Goal: Transaction & Acquisition: Purchase product/service

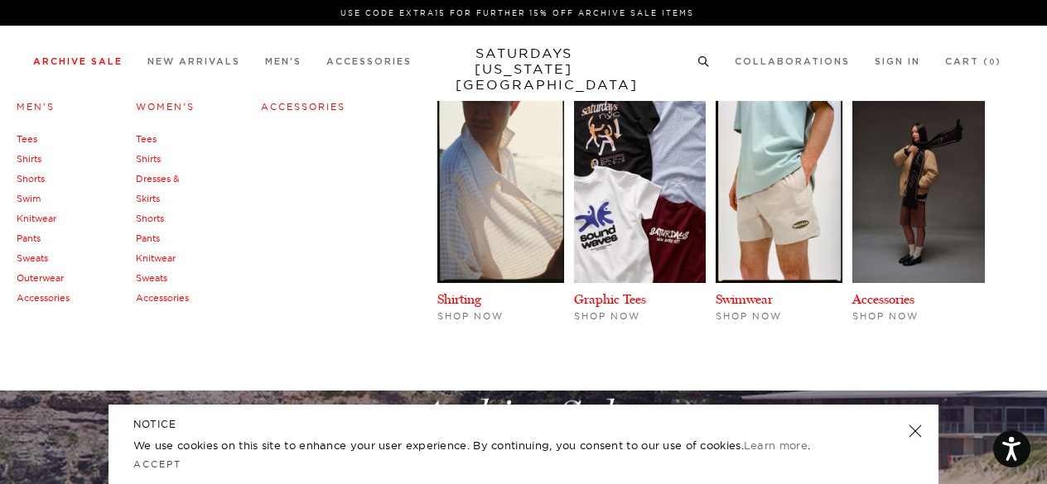
click at [80, 66] on link "Archive Sale" at bounding box center [77, 61] width 89 height 9
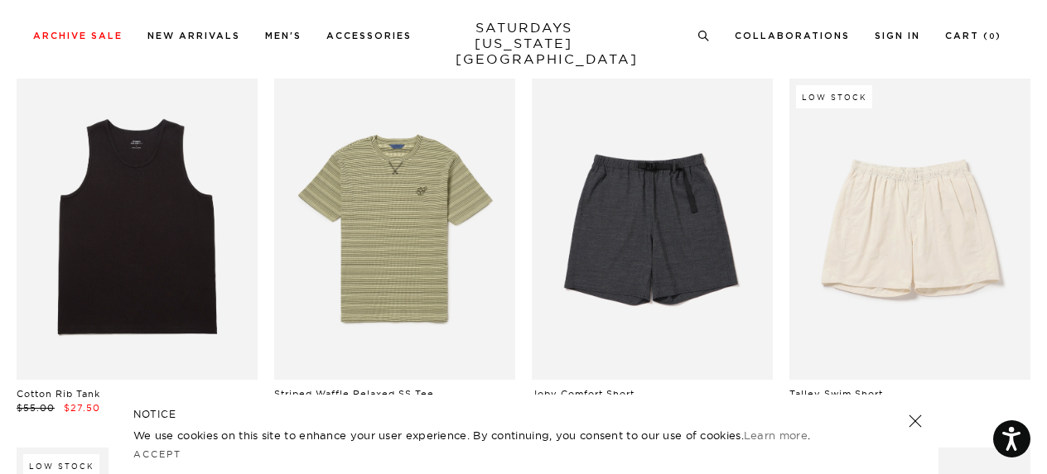
scroll to position [1369, 0]
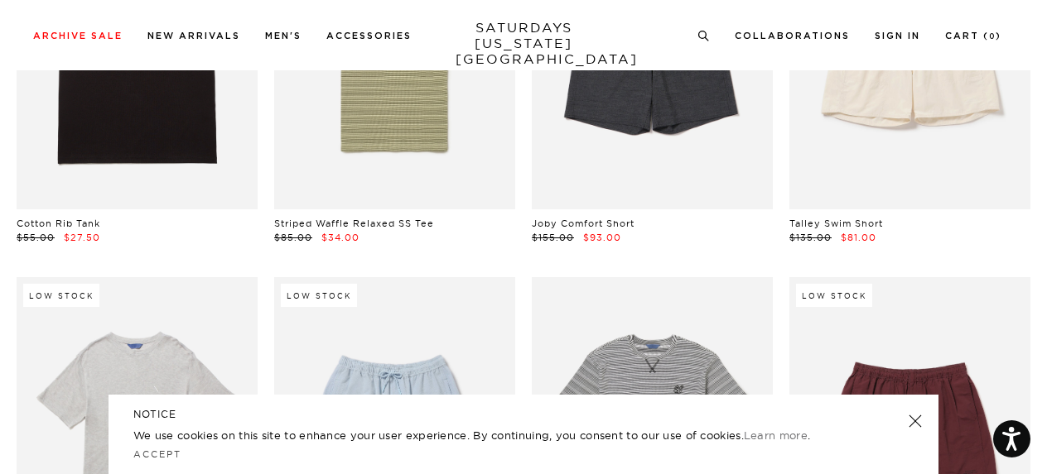
click at [920, 412] on div "NOTICE We use cookies on this site to enhance your user experience. By continui…" at bounding box center [523, 434] width 830 height 79
click at [914, 421] on link at bounding box center [914, 421] width 23 height 23
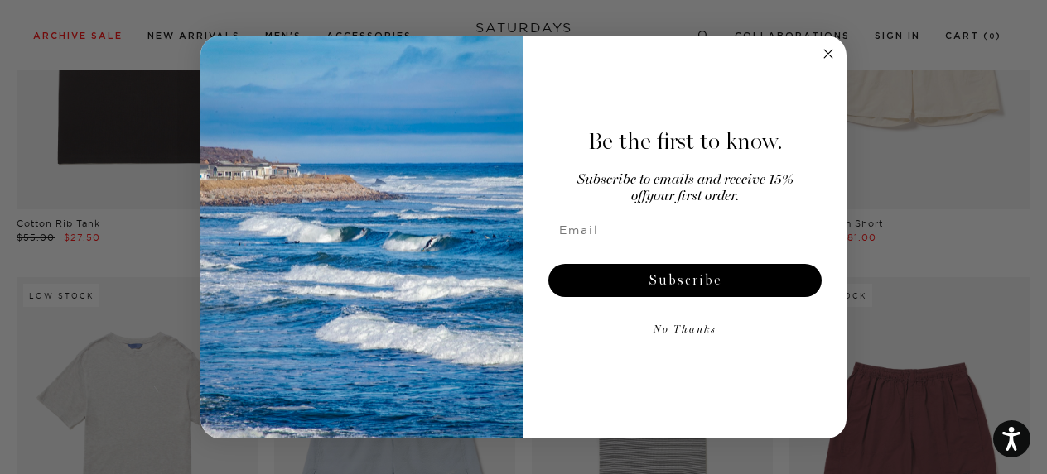
click at [830, 57] on circle "Close dialog" at bounding box center [828, 53] width 19 height 19
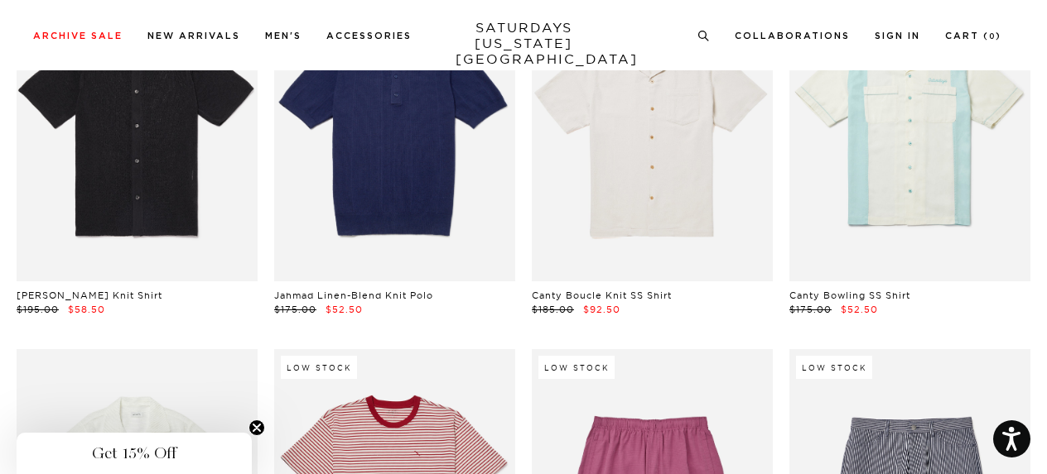
scroll to position [12319, 0]
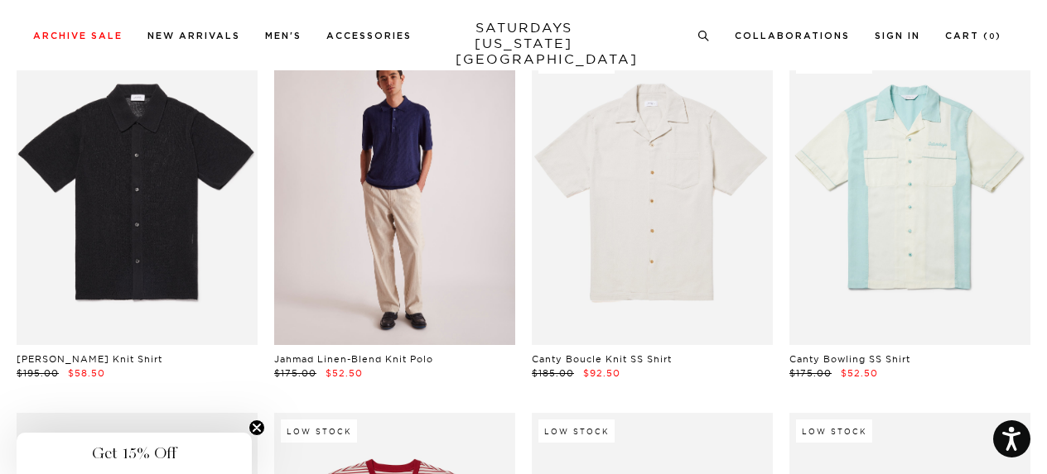
click at [359, 203] on link at bounding box center [394, 194] width 241 height 301
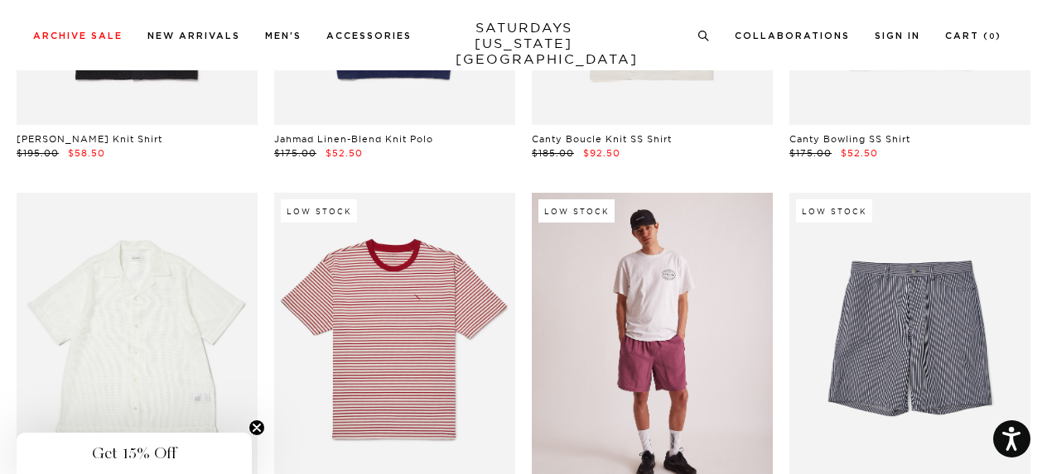
scroll to position [12295, 0]
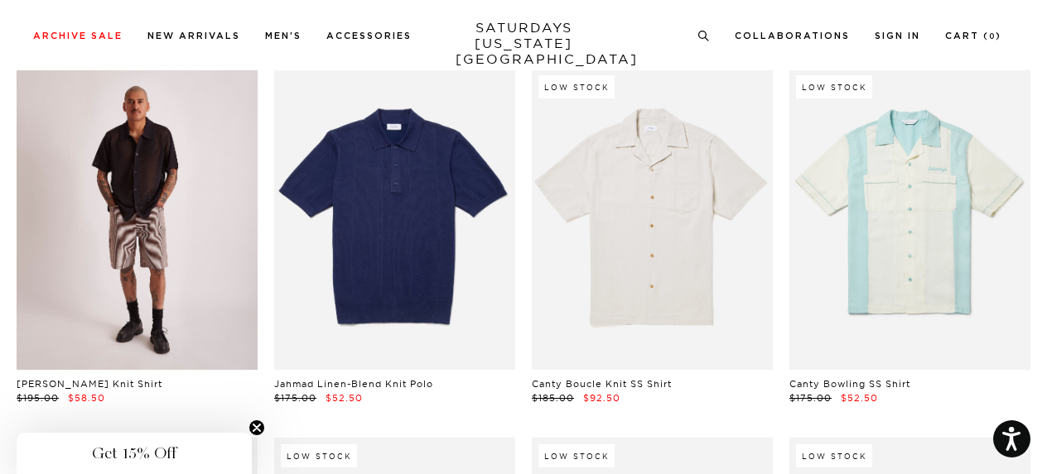
click at [113, 231] on link at bounding box center [137, 219] width 241 height 301
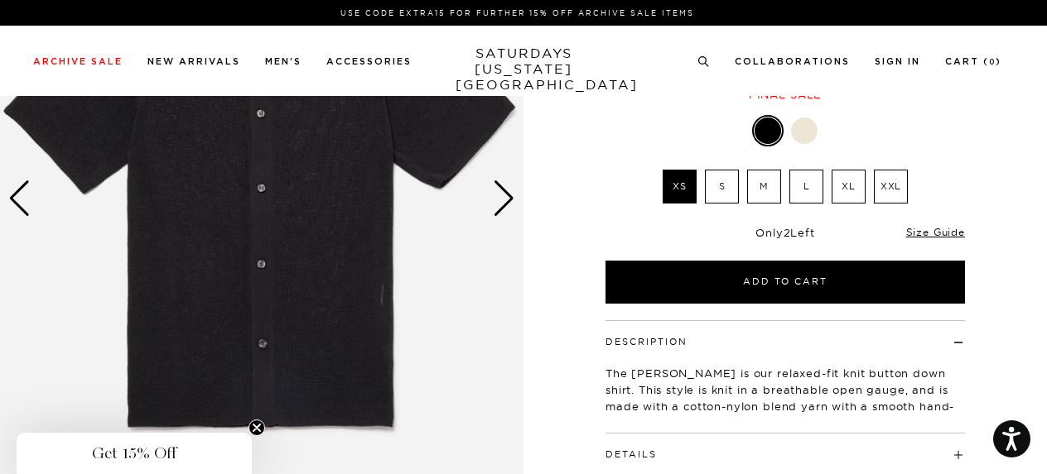
scroll to position [283, 0]
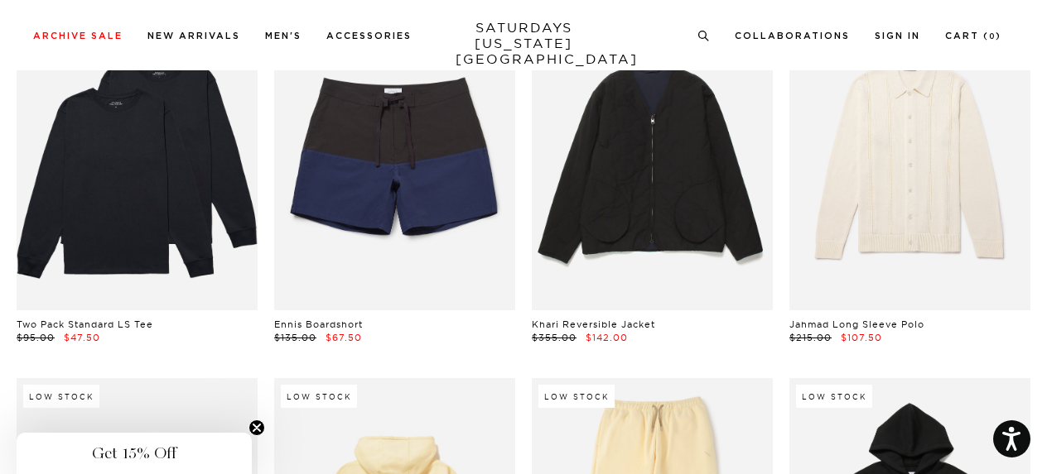
scroll to position [15275, 0]
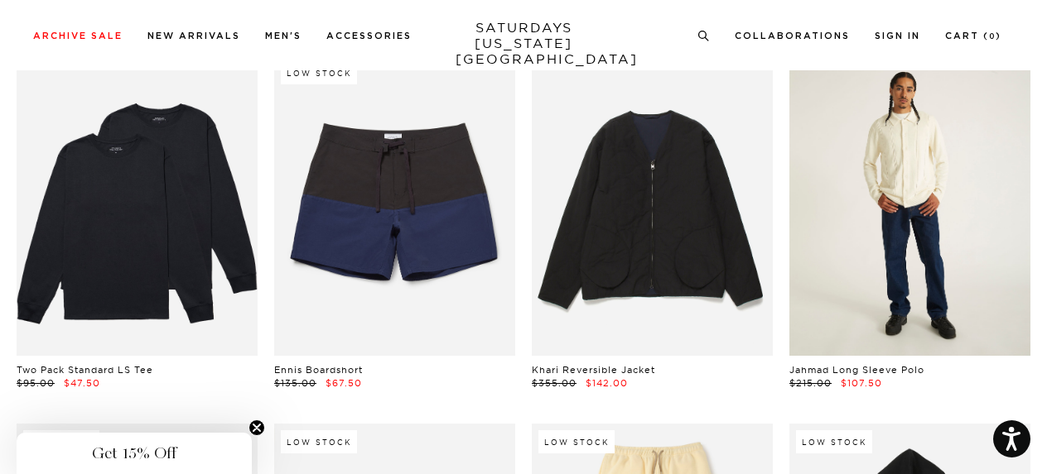
click at [896, 257] on link at bounding box center [909, 205] width 241 height 301
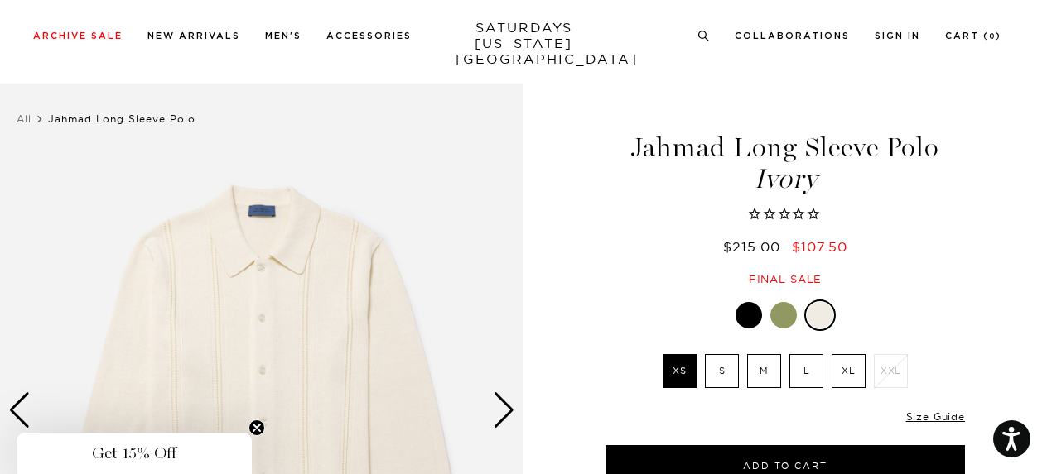
scroll to position [89, 0]
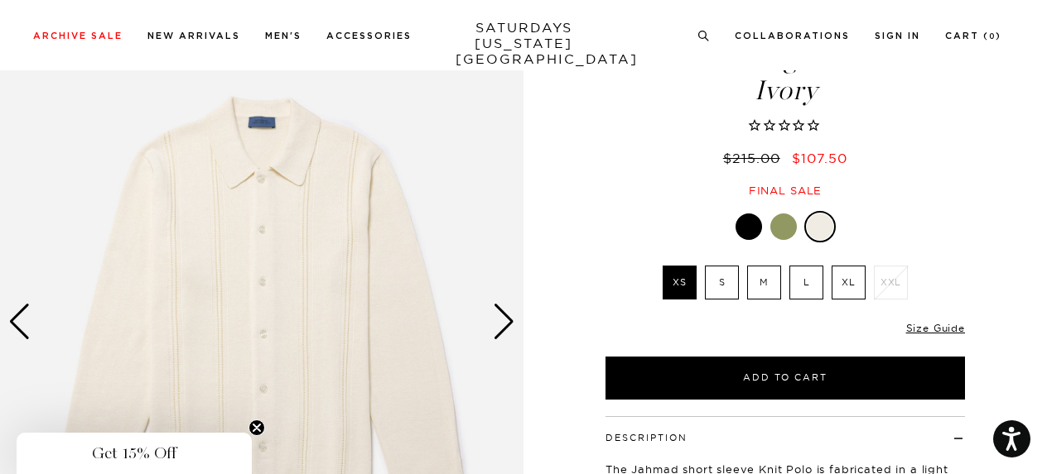
click at [781, 233] on div at bounding box center [783, 227] width 26 height 26
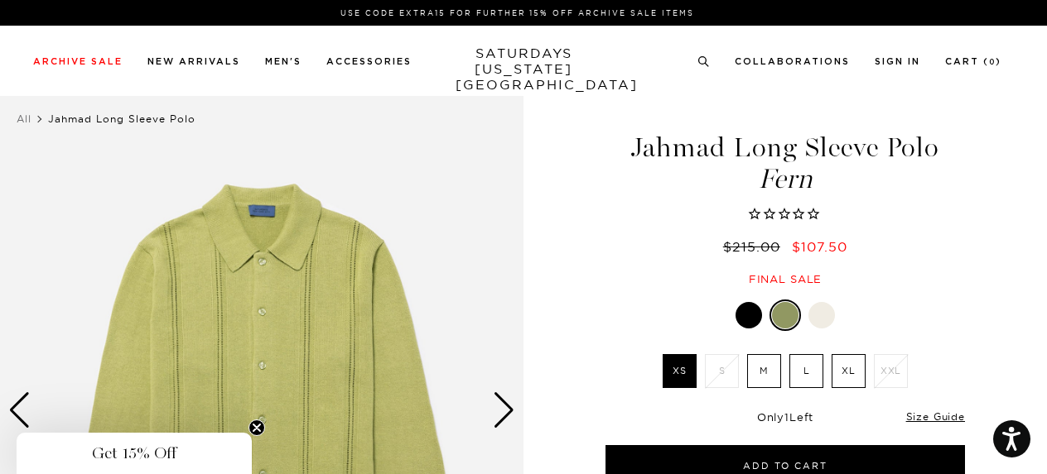
click at [738, 312] on div at bounding box center [748, 315] width 26 height 26
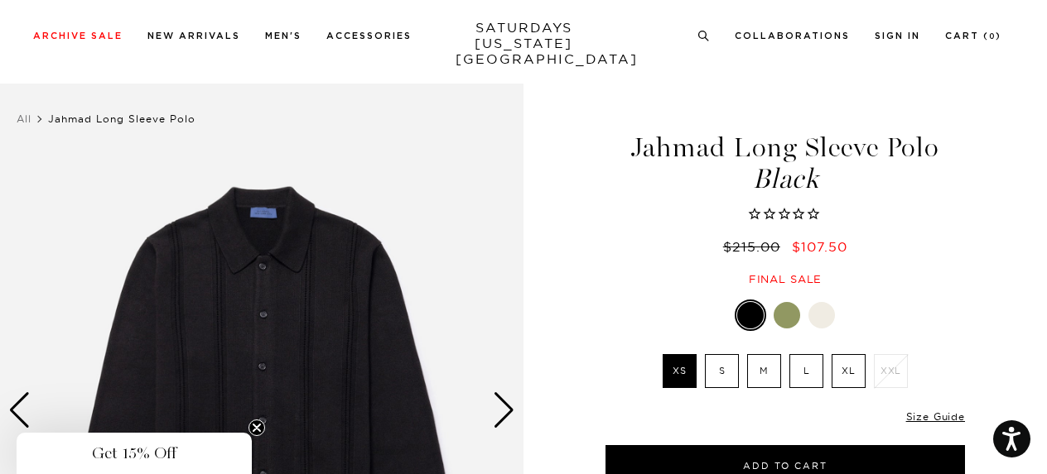
scroll to position [214, 0]
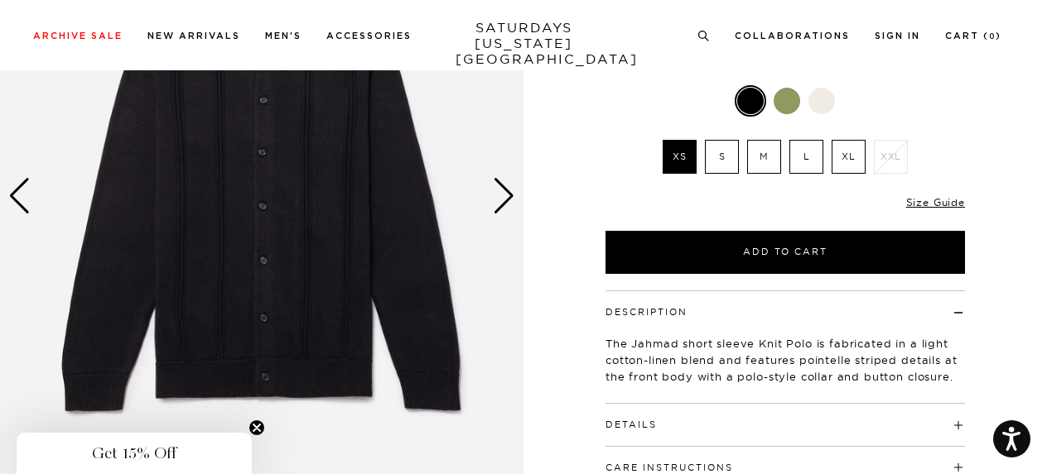
click at [821, 102] on div at bounding box center [821, 101] width 26 height 26
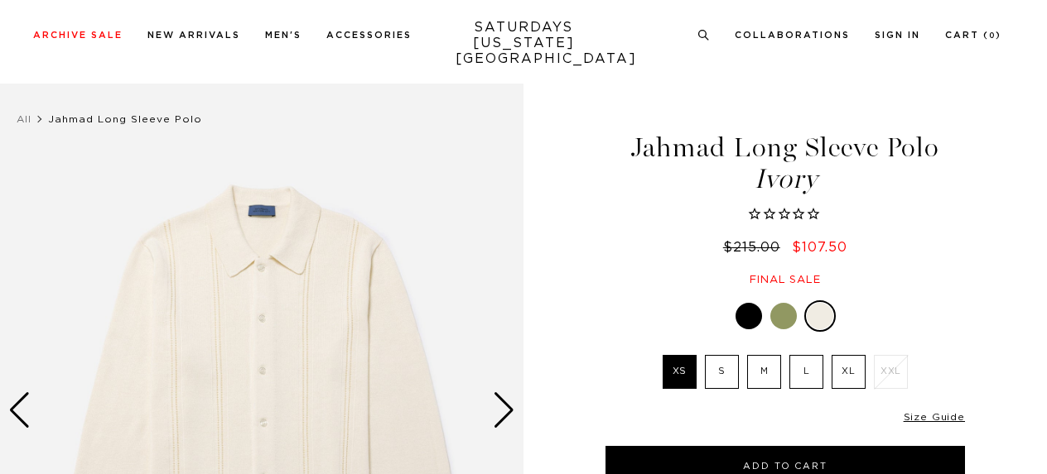
scroll to position [184, 0]
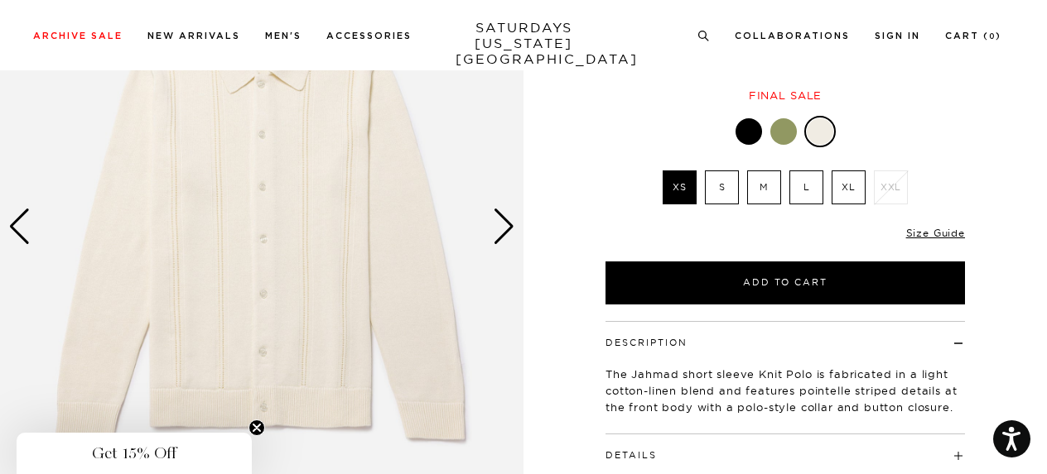
click at [502, 231] on div "Next slide" at bounding box center [504, 227] width 22 height 36
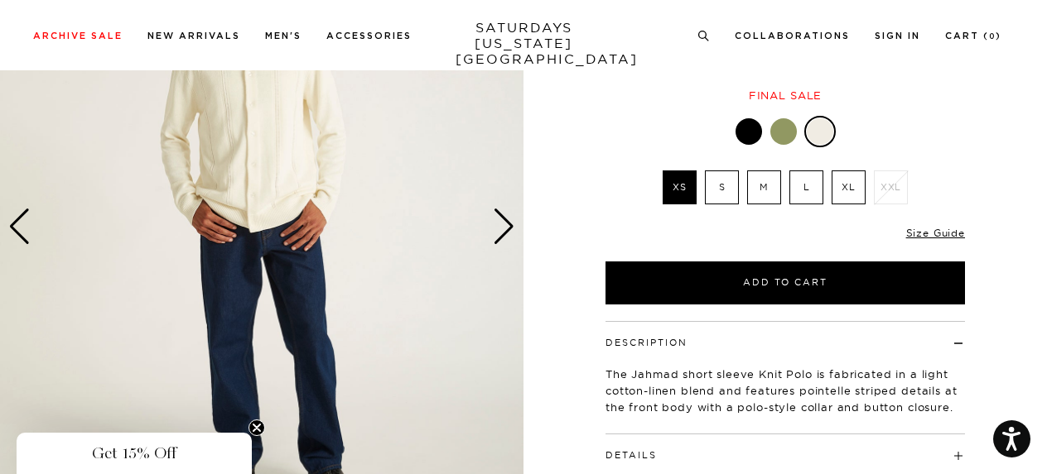
click at [502, 231] on div "Next slide" at bounding box center [504, 227] width 22 height 36
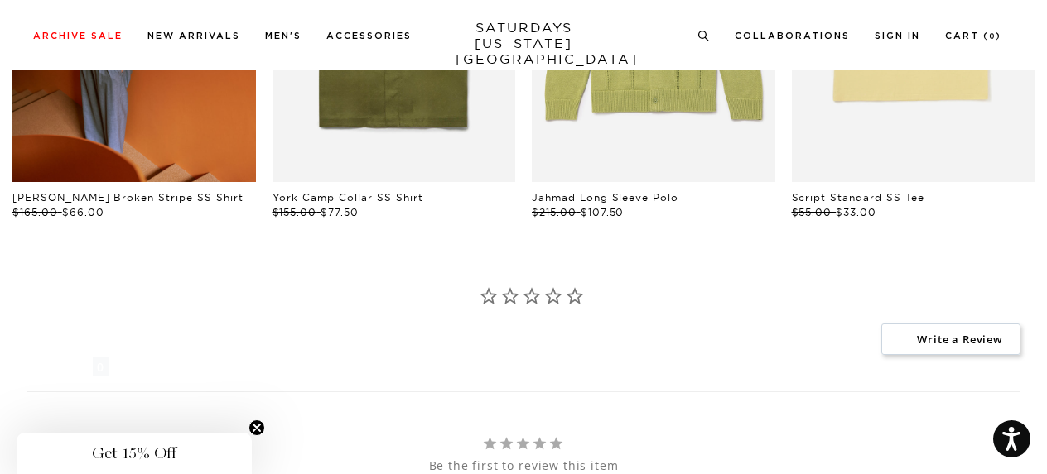
scroll to position [878, 0]
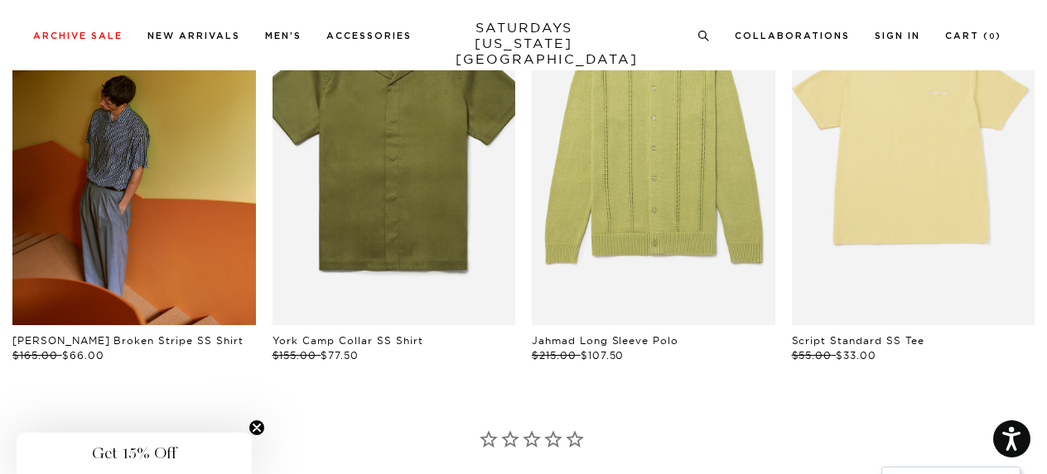
click at [122, 209] on link "files/241030_0551.jpg" at bounding box center [133, 143] width 243 height 364
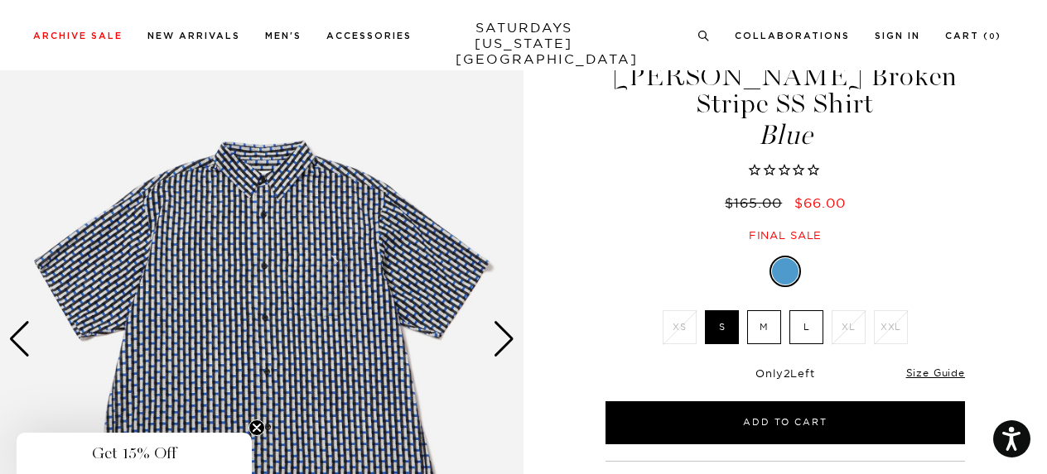
scroll to position [130, 0]
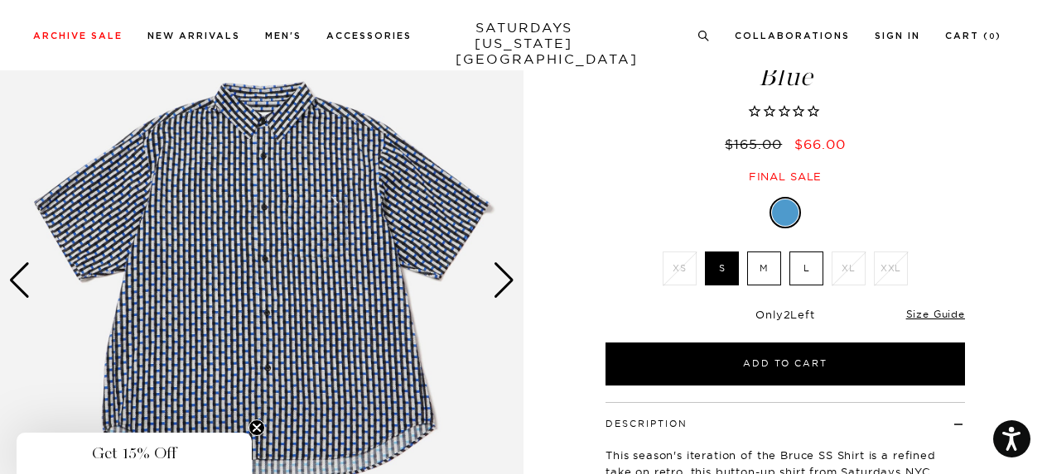
click at [515, 289] on img at bounding box center [261, 281] width 523 height 654
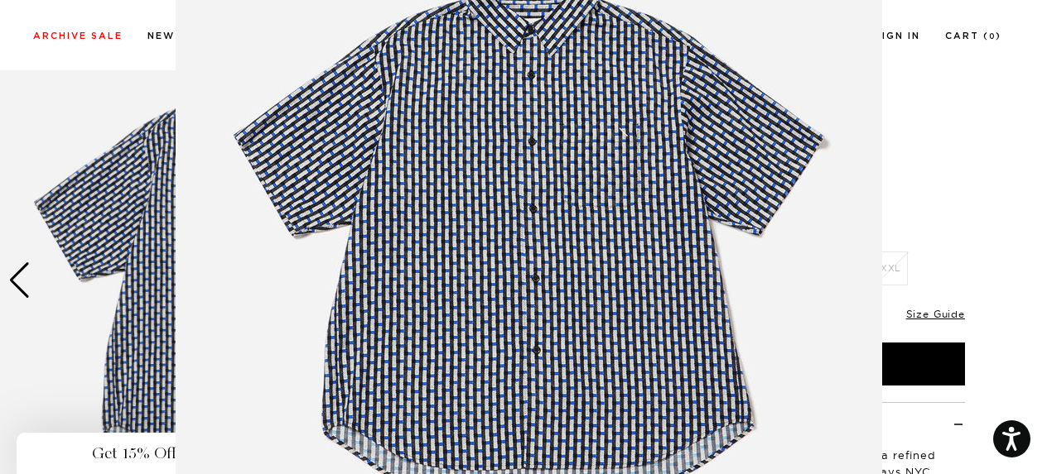
scroll to position [185, 0]
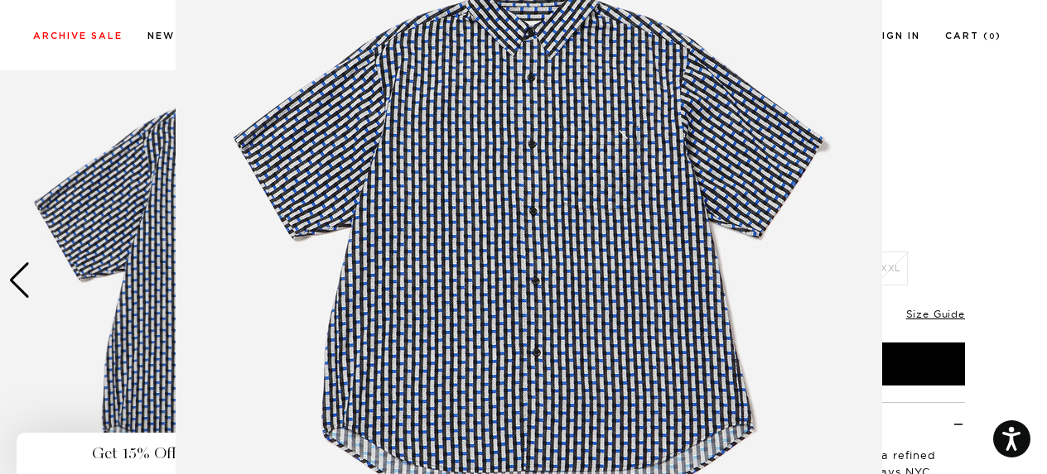
click at [842, 240] on img at bounding box center [529, 239] width 706 height 848
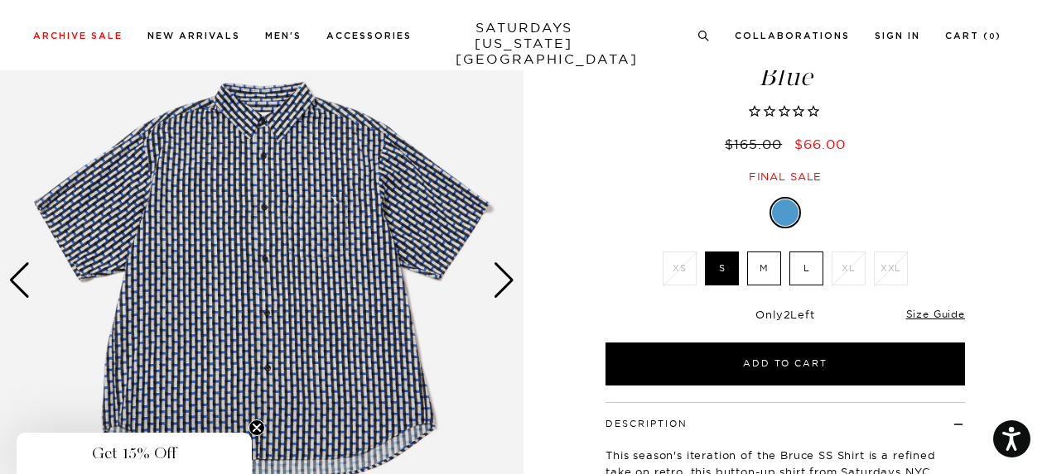
click at [814, 252] on label "L" at bounding box center [806, 269] width 34 height 34
click at [0, 0] on input "L" at bounding box center [0, 0] width 0 height 0
click at [762, 252] on label "M" at bounding box center [764, 269] width 34 height 34
click at [0, 0] on input "M" at bounding box center [0, 0] width 0 height 0
click at [505, 286] on div "Next slide" at bounding box center [504, 280] width 22 height 36
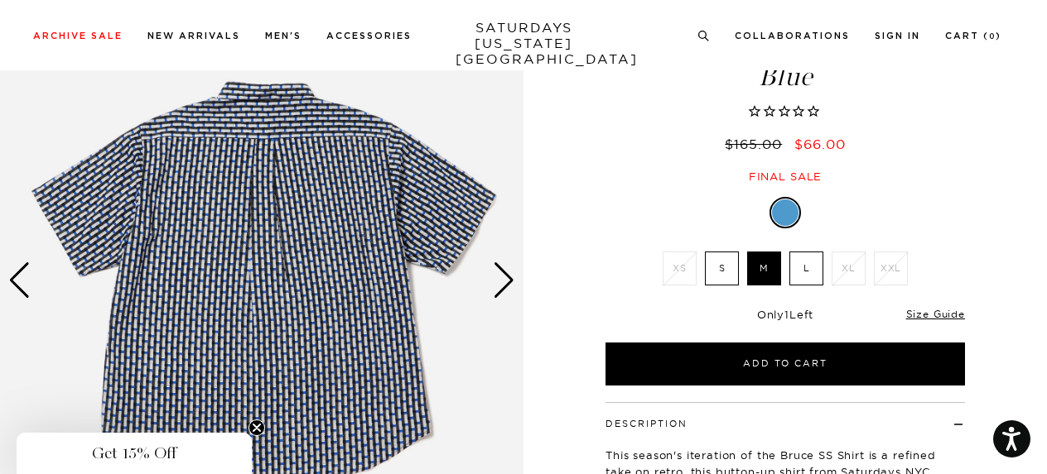
click at [505, 286] on div "Next slide" at bounding box center [504, 280] width 22 height 36
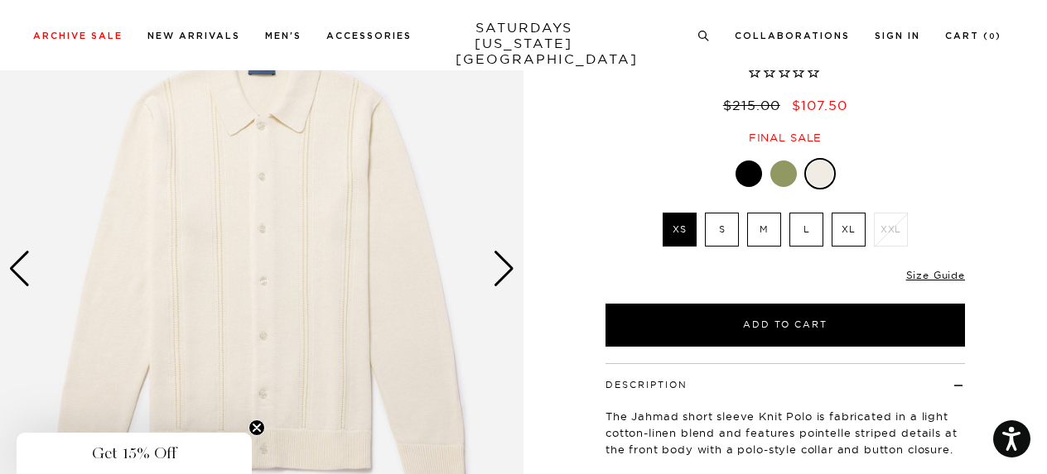
scroll to position [51, 0]
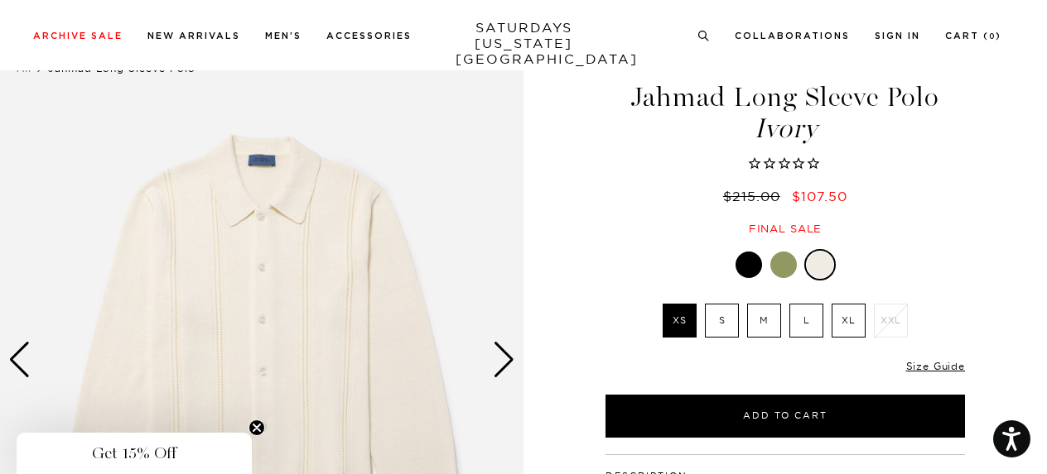
click at [748, 263] on div at bounding box center [748, 265] width 26 height 26
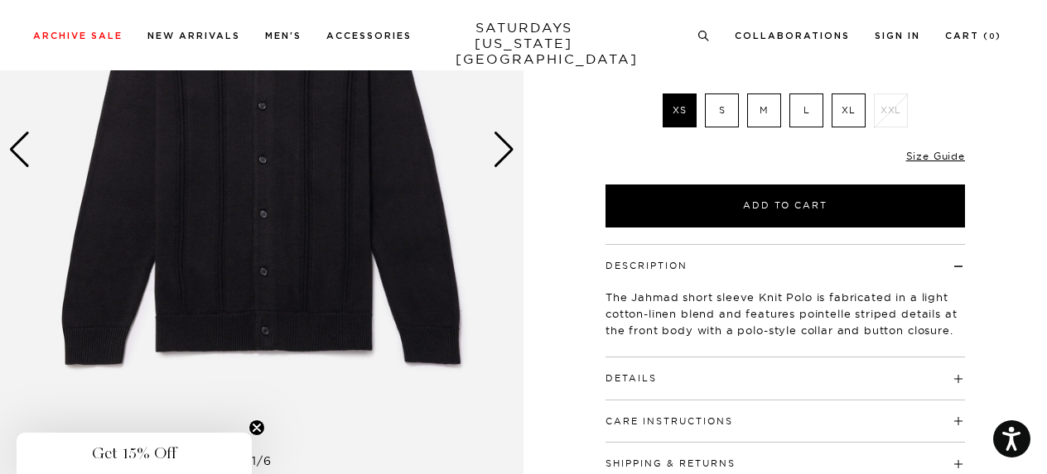
scroll to position [440, 0]
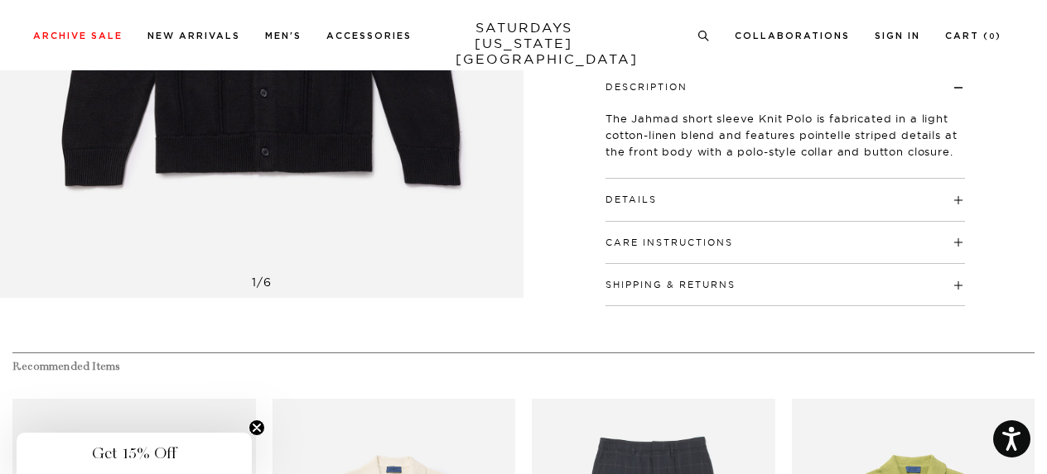
click at [729, 243] on button "Care Instructions" at bounding box center [669, 242] width 128 height 9
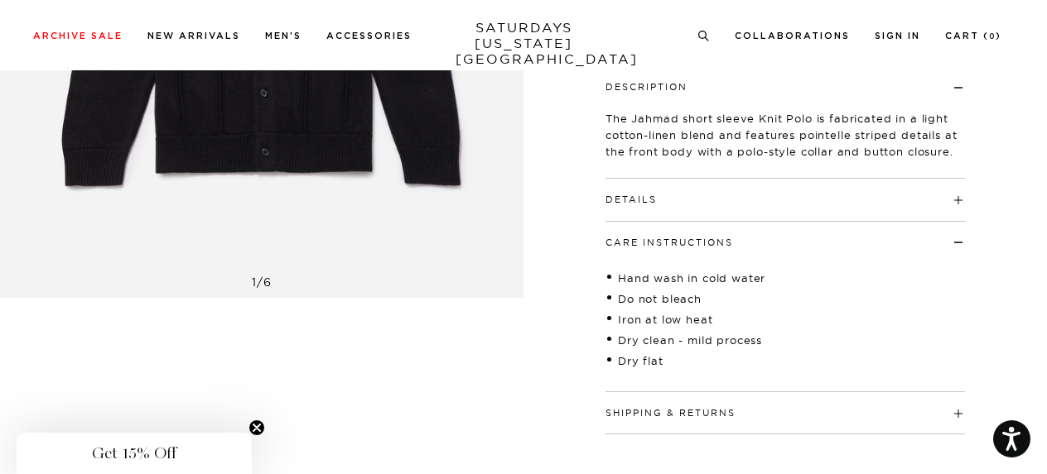
click at [729, 243] on button "Care Instructions" at bounding box center [669, 242] width 128 height 9
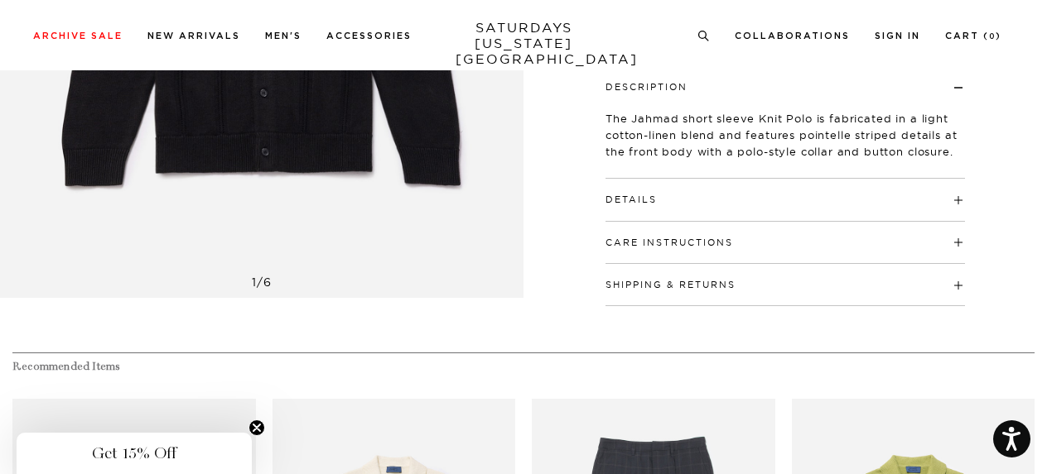
click at [696, 203] on h4 "Details" at bounding box center [784, 192] width 359 height 27
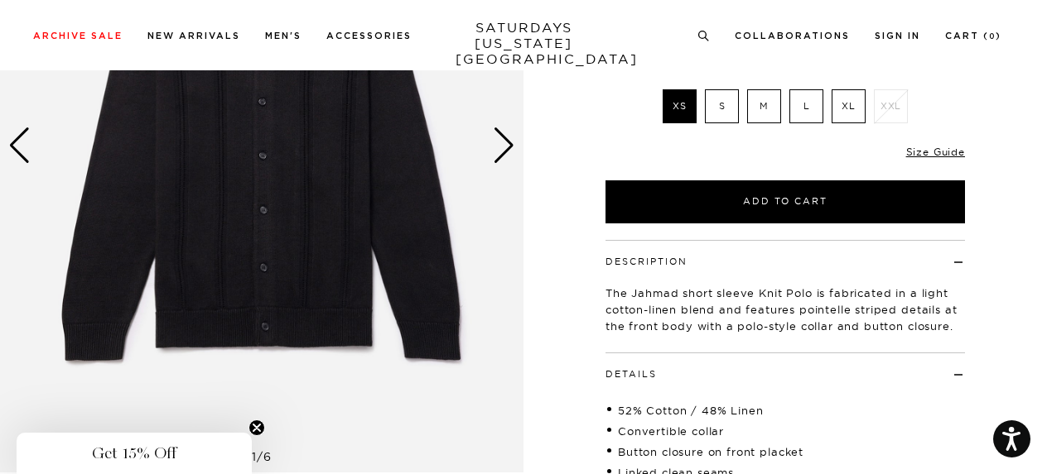
scroll to position [242, 0]
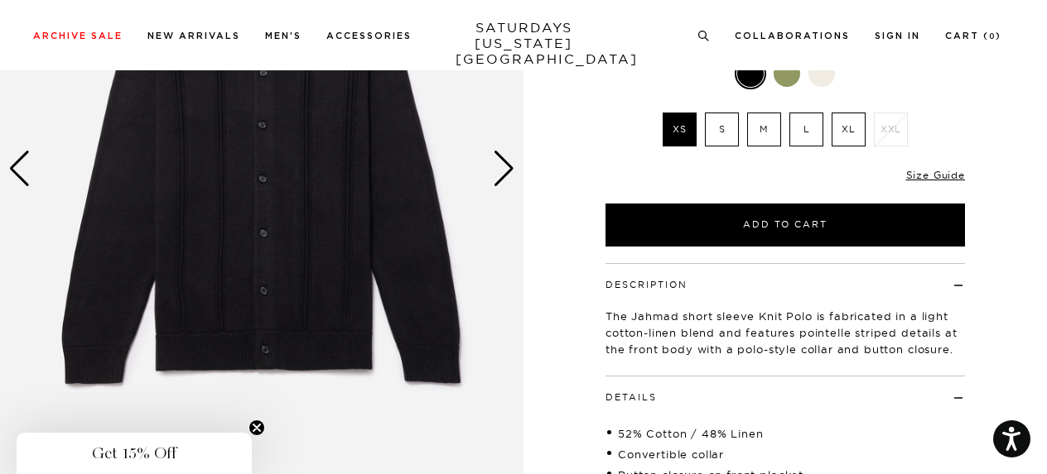
click at [501, 176] on div "Next slide" at bounding box center [504, 169] width 22 height 36
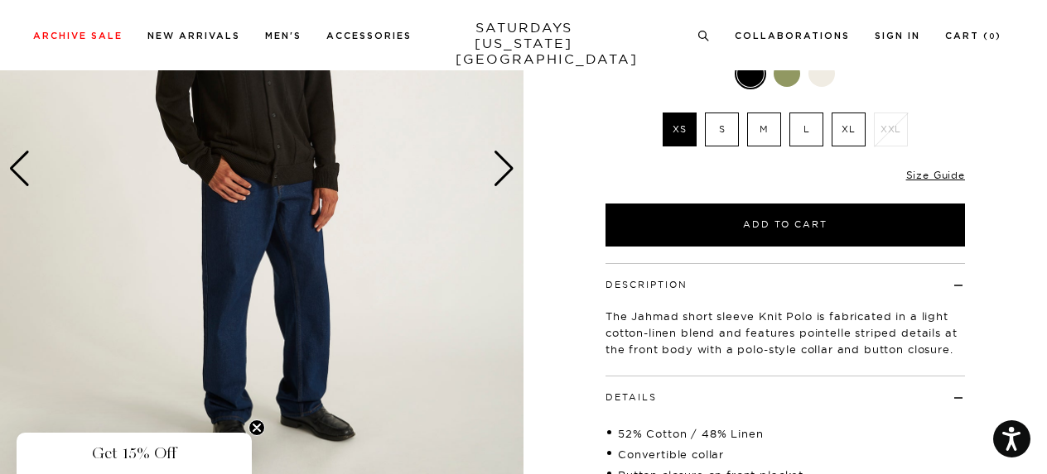
click at [501, 176] on div "Next slide" at bounding box center [504, 169] width 22 height 36
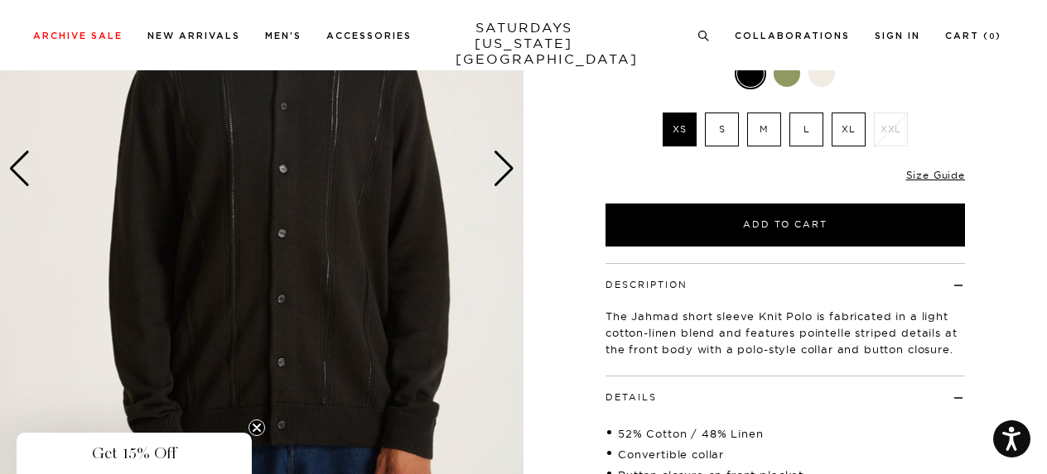
click at [501, 176] on div "Next slide" at bounding box center [504, 169] width 22 height 36
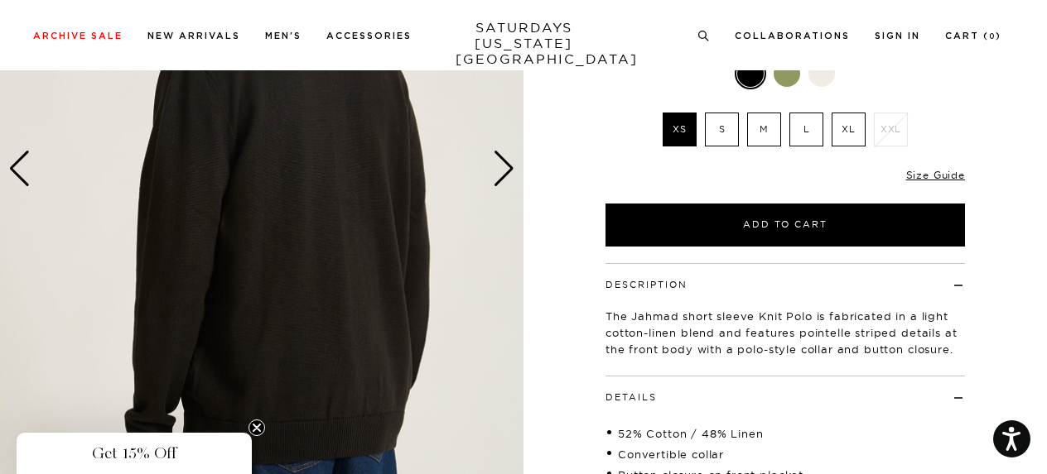
click at [501, 176] on div "Next slide" at bounding box center [504, 169] width 22 height 36
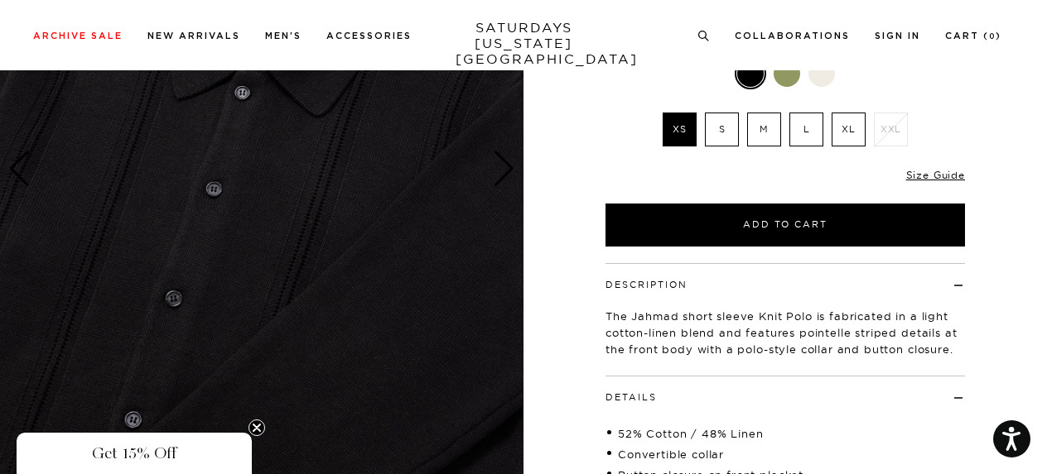
click at [501, 176] on div "Next slide" at bounding box center [504, 169] width 22 height 36
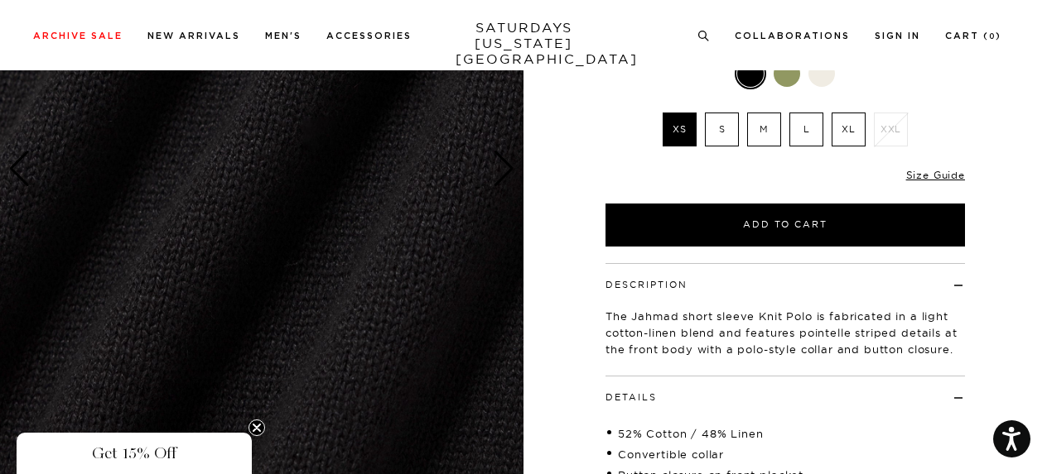
click at [501, 176] on div "Next slide" at bounding box center [504, 169] width 22 height 36
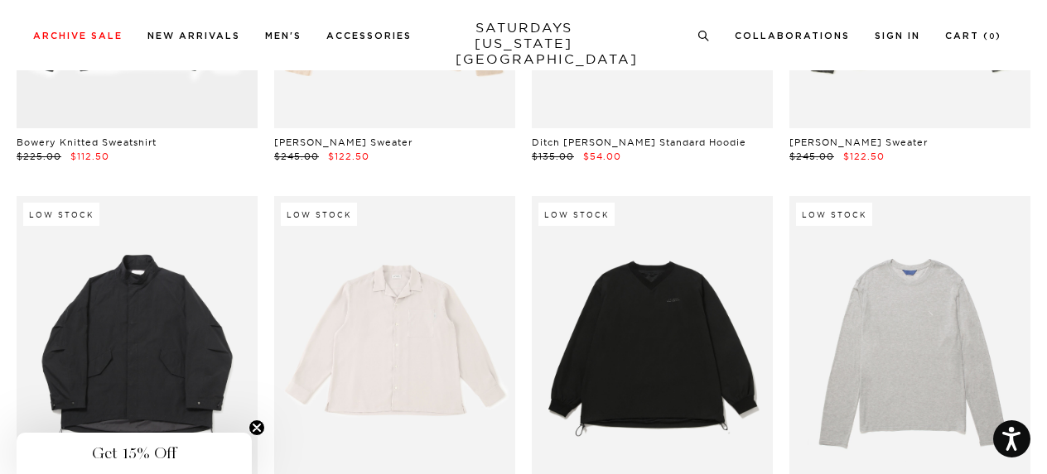
scroll to position [17883, 0]
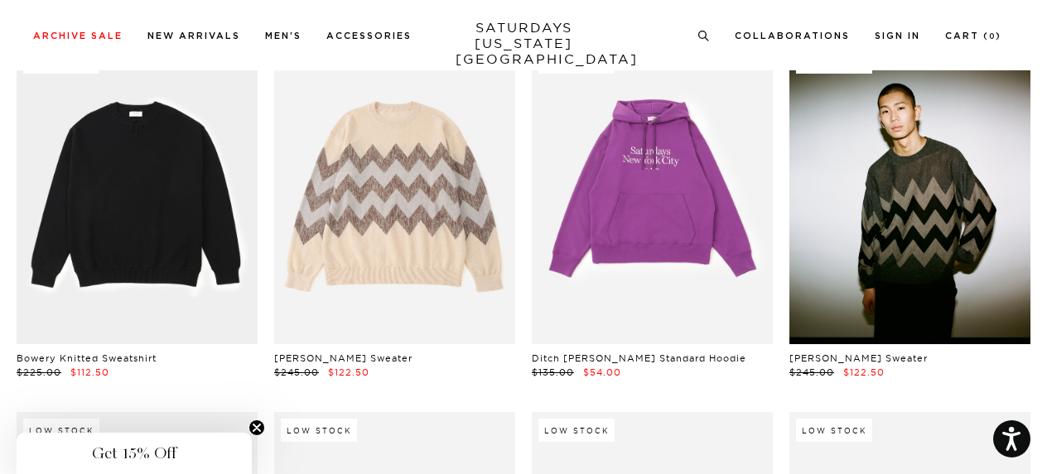
click at [943, 211] on link at bounding box center [909, 194] width 241 height 301
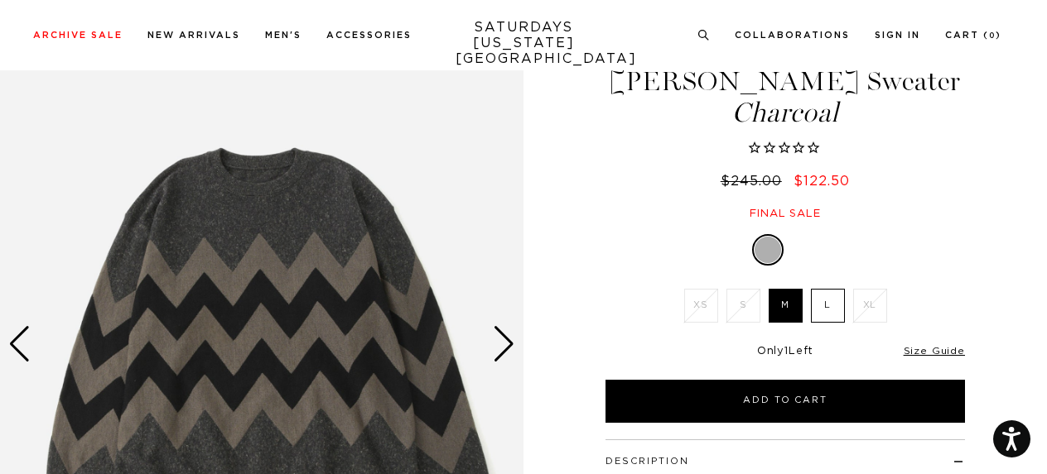
scroll to position [118, 0]
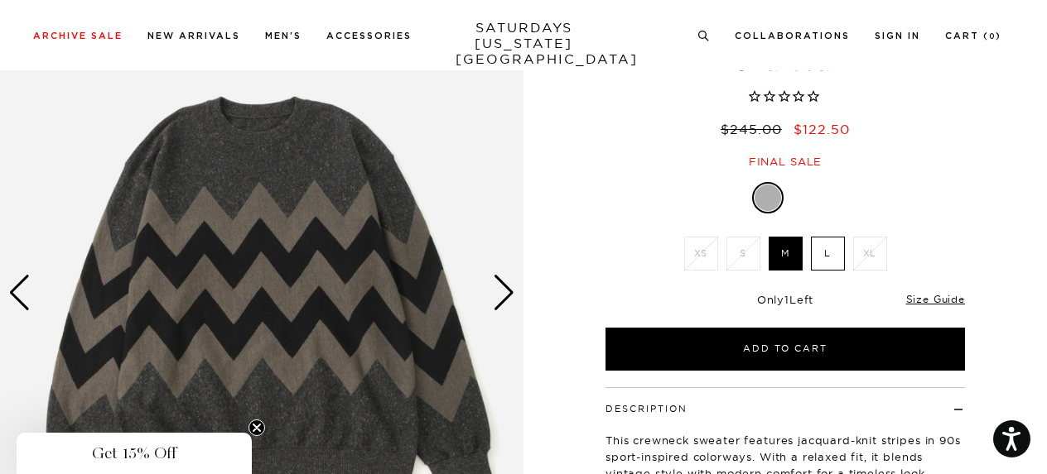
click at [487, 300] on img at bounding box center [261, 293] width 523 height 654
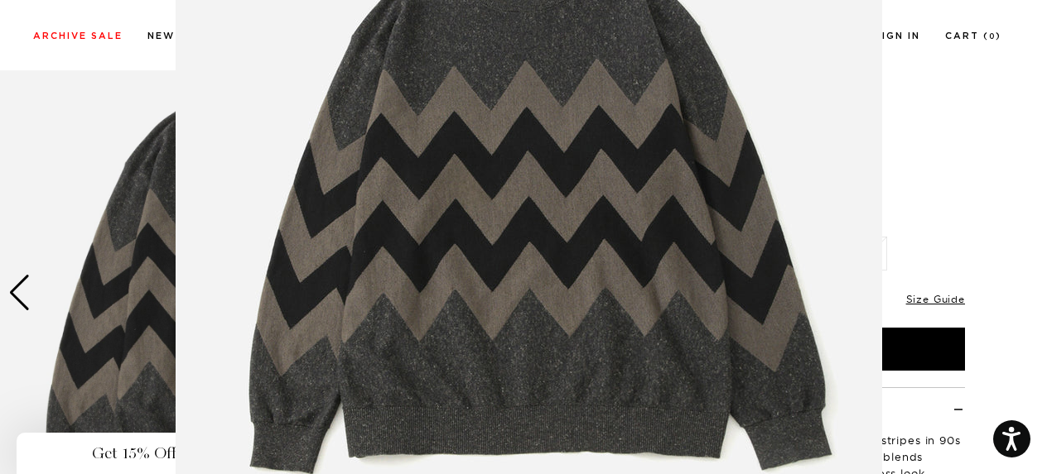
scroll to position [224, 0]
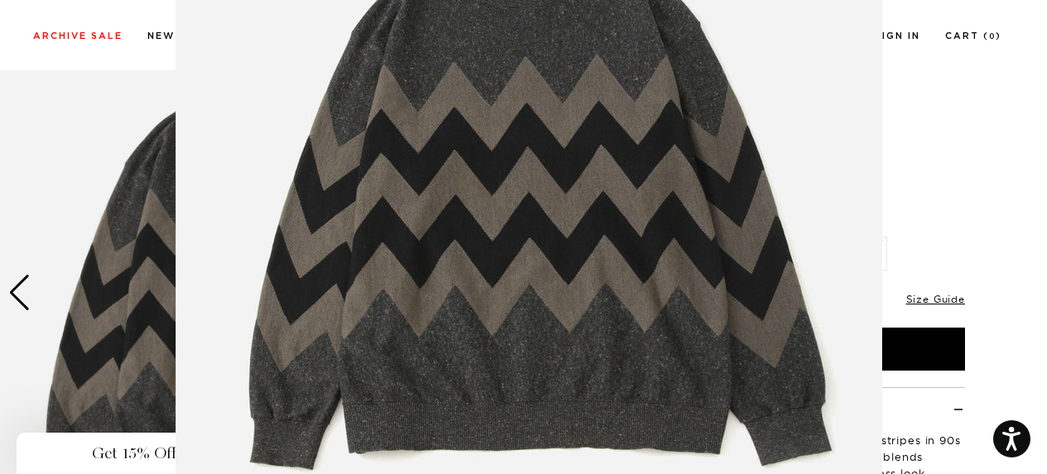
click at [498, 302] on img at bounding box center [529, 200] width 706 height 848
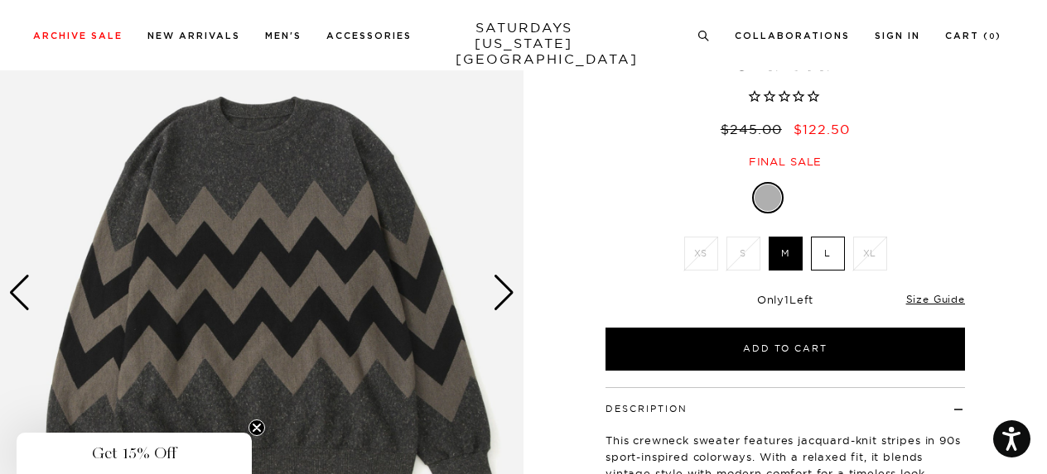
scroll to position [0, 0]
click at [509, 293] on div "Next slide" at bounding box center [504, 293] width 22 height 36
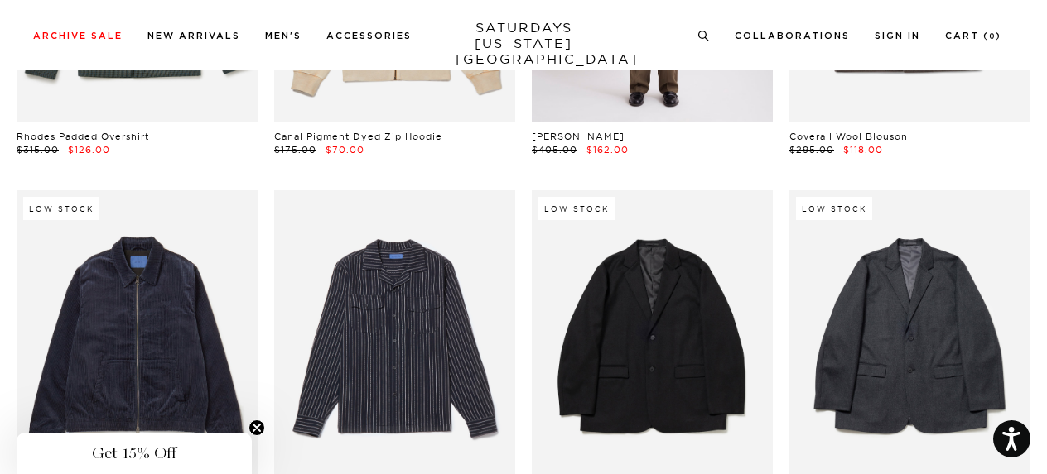
scroll to position [25954, 0]
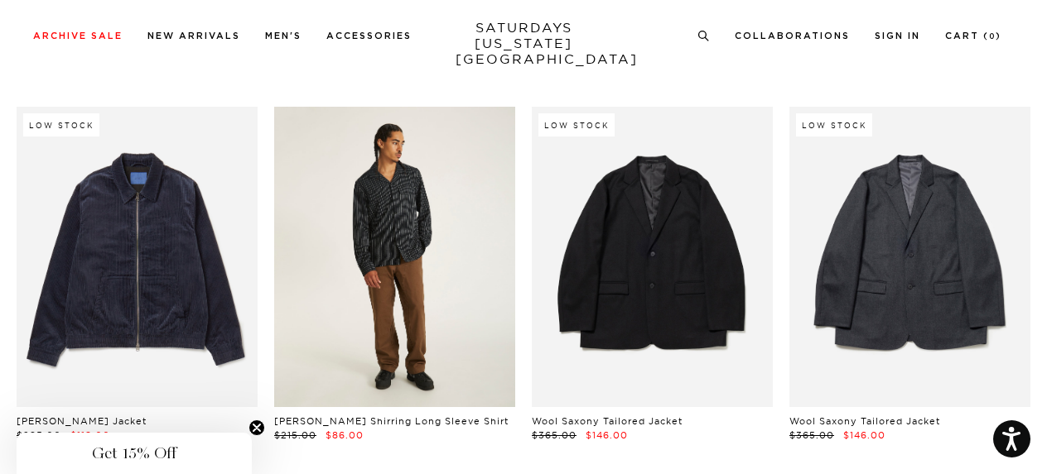
click at [421, 257] on link at bounding box center [394, 257] width 241 height 301
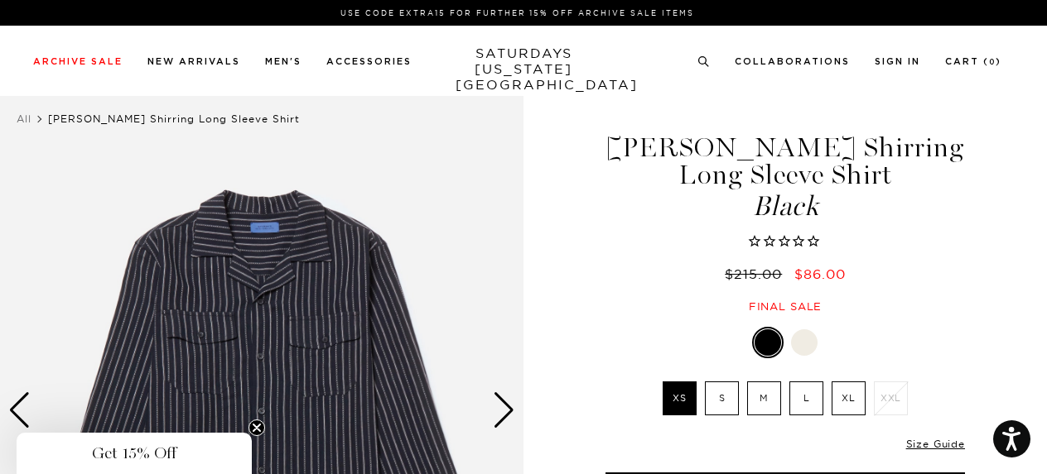
click at [514, 415] on div "Next slide" at bounding box center [504, 410] width 22 height 36
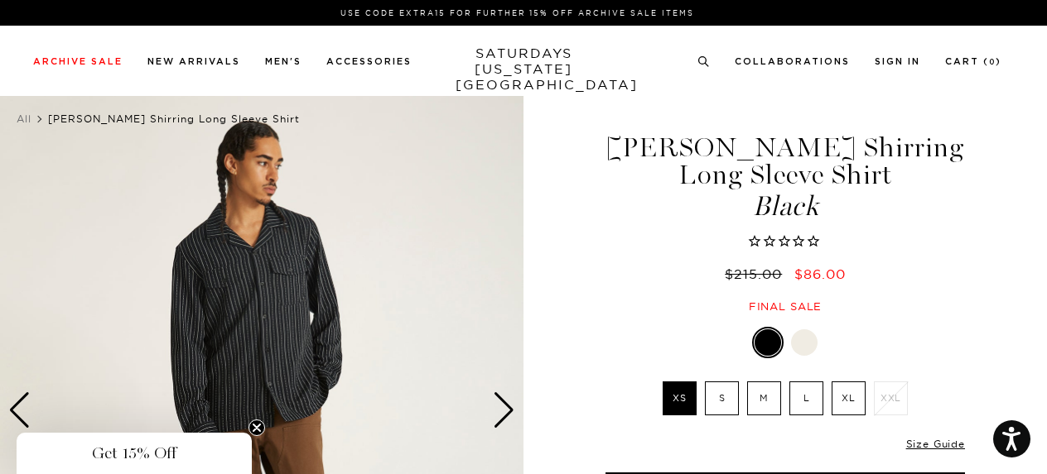
click at [514, 415] on div "Next slide" at bounding box center [504, 410] width 22 height 36
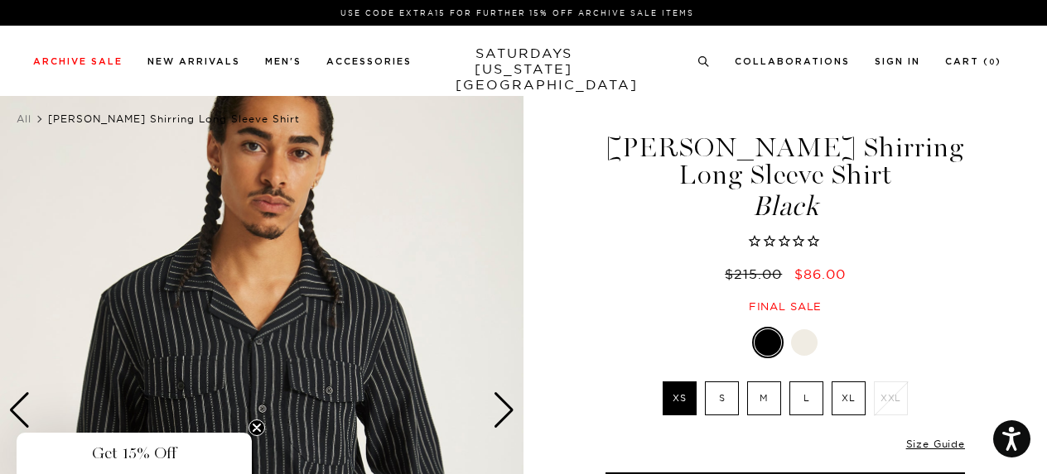
click at [808, 346] on div at bounding box center [804, 343] width 26 height 26
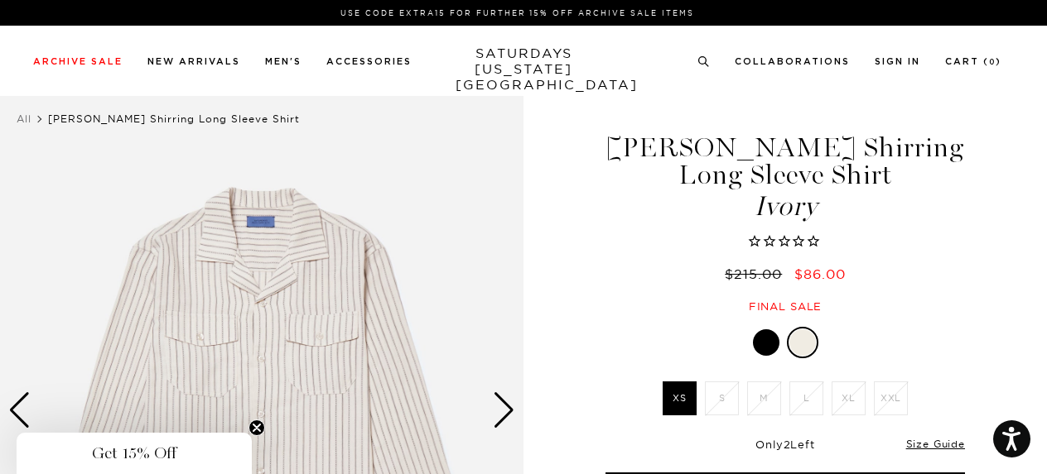
click at [506, 413] on div "Next slide" at bounding box center [504, 410] width 22 height 36
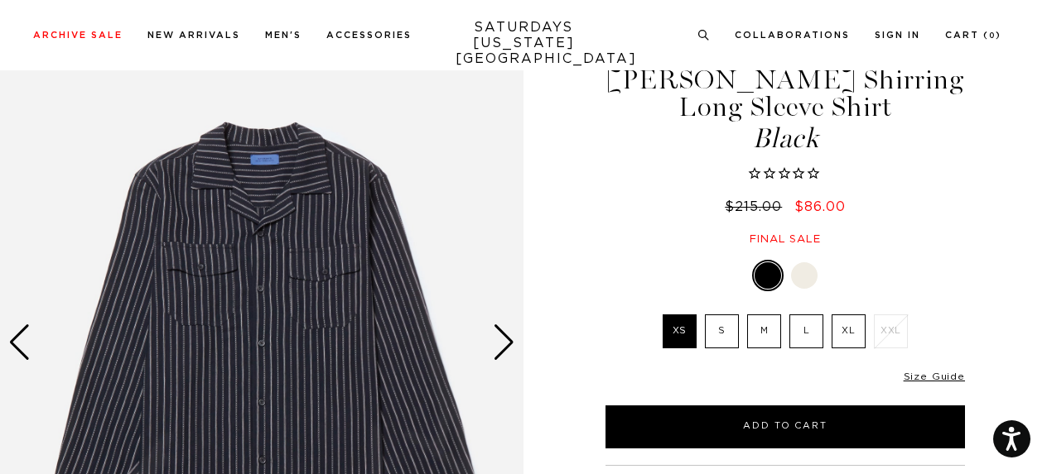
scroll to position [131, 0]
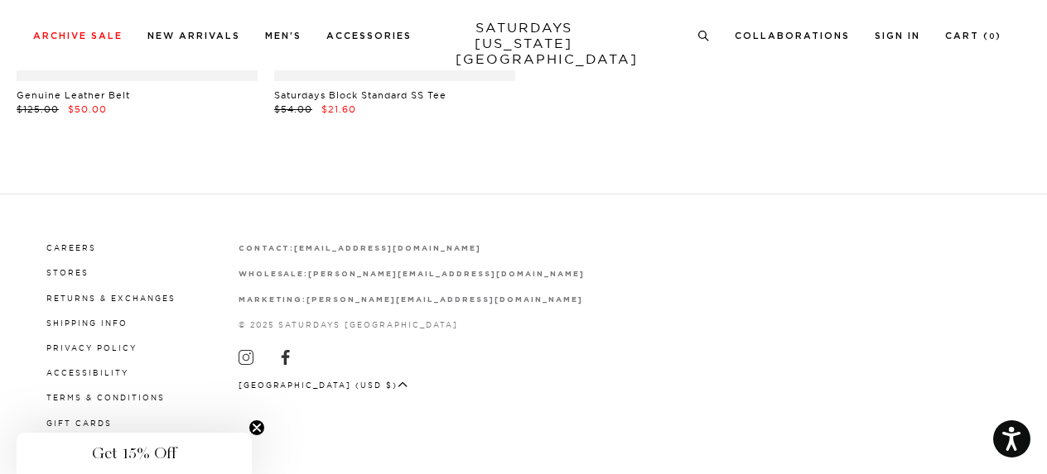
scroll to position [34481, 0]
